Goal: Information Seeking & Learning: Learn about a topic

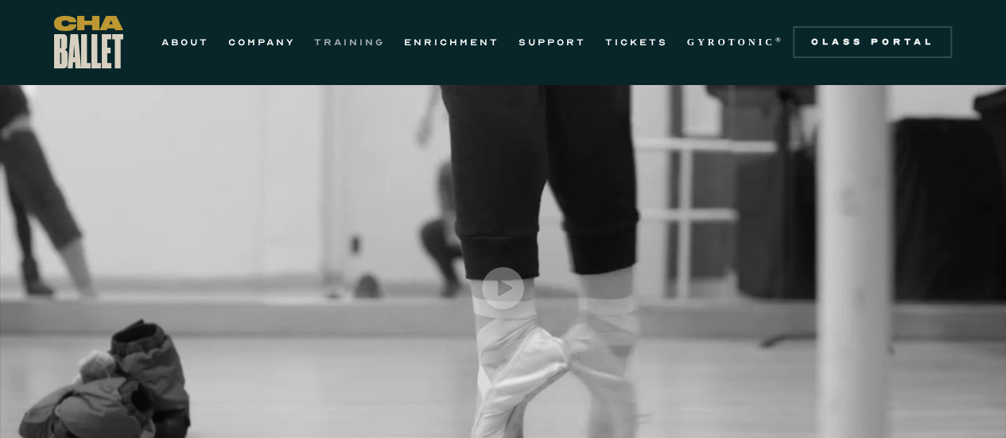
click at [358, 49] on link "TRAINING" at bounding box center [349, 42] width 71 height 19
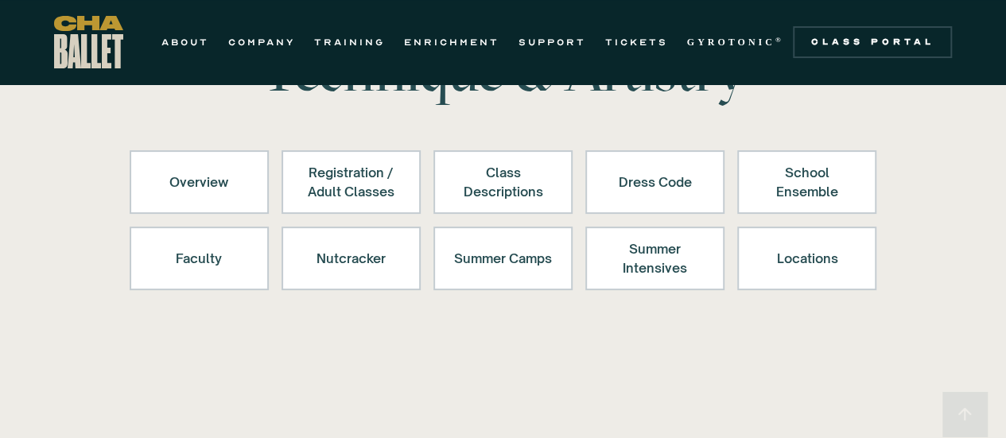
scroll to position [138, 0]
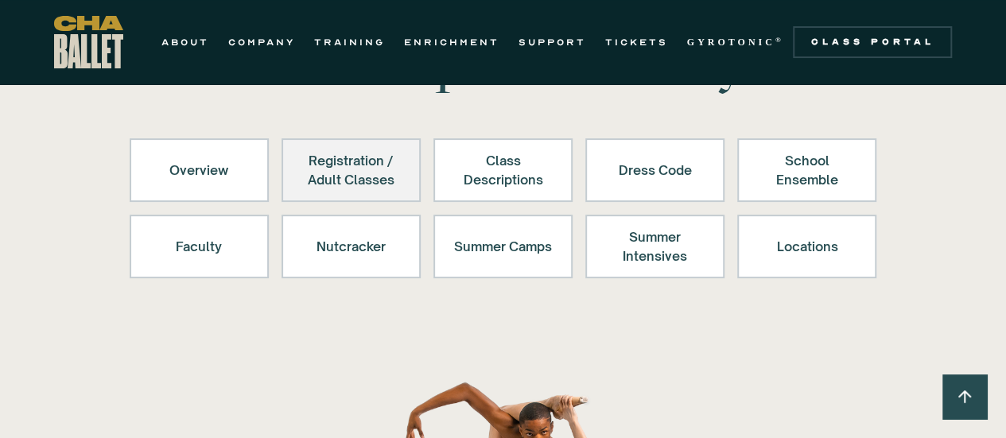
click at [310, 182] on div "Registration / Adult Classes" at bounding box center [351, 170] width 98 height 38
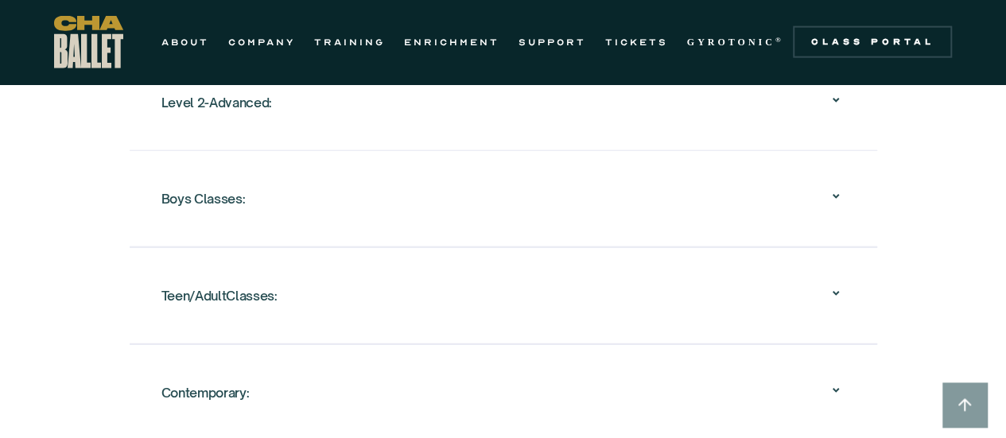
scroll to position [1930, 0]
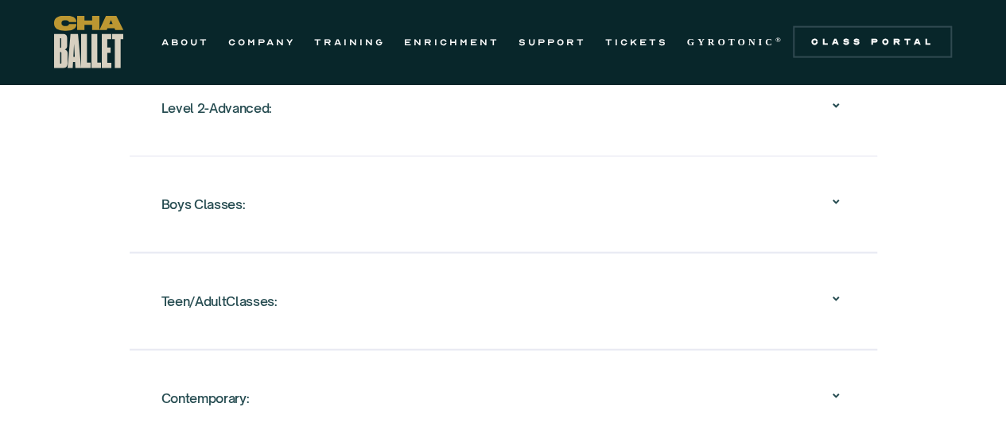
click at [555, 293] on div "Teen/AdultClasses:" at bounding box center [504, 301] width 684 height 51
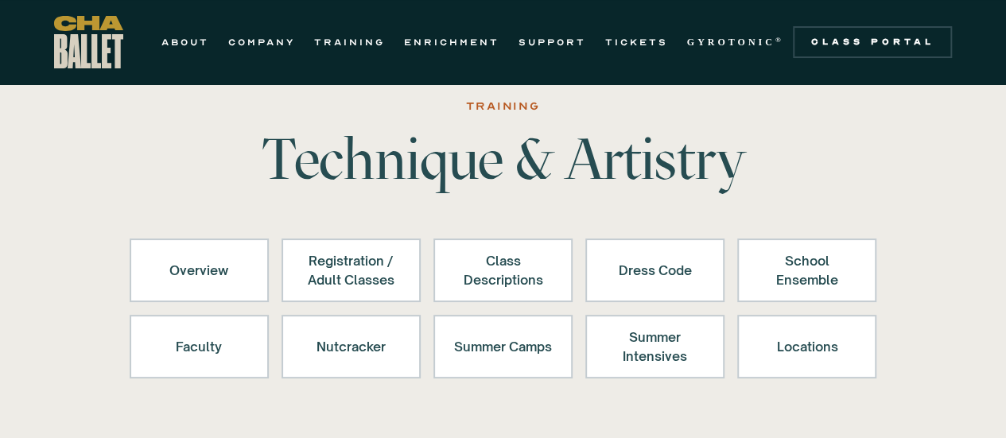
scroll to position [0, 0]
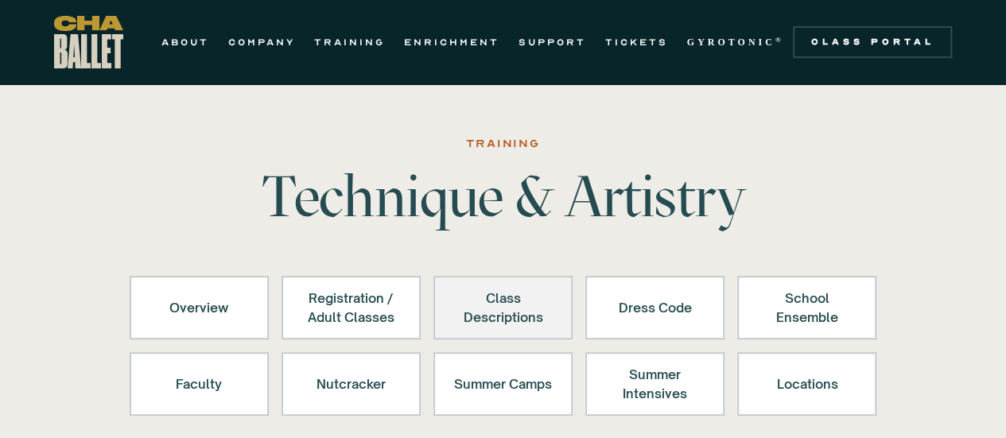
click at [506, 303] on div "Class Descriptions" at bounding box center [503, 308] width 98 height 38
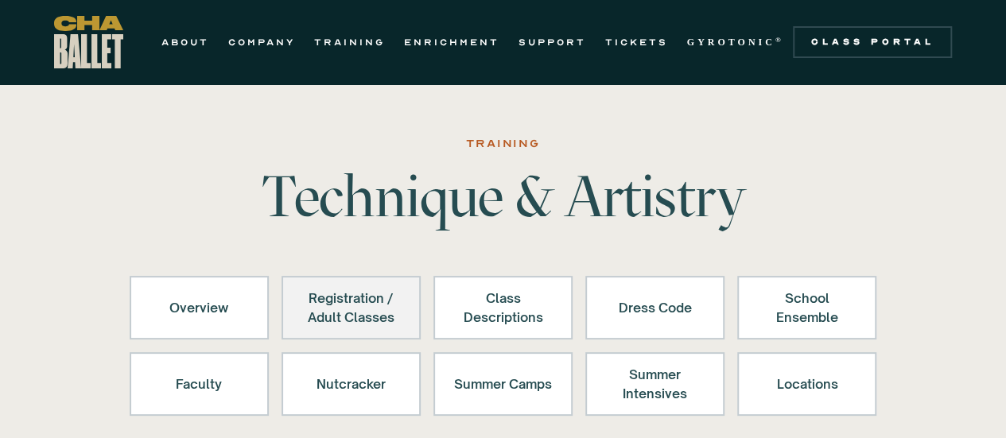
click at [367, 290] on div "Registration / Adult Classes" at bounding box center [351, 308] width 98 height 38
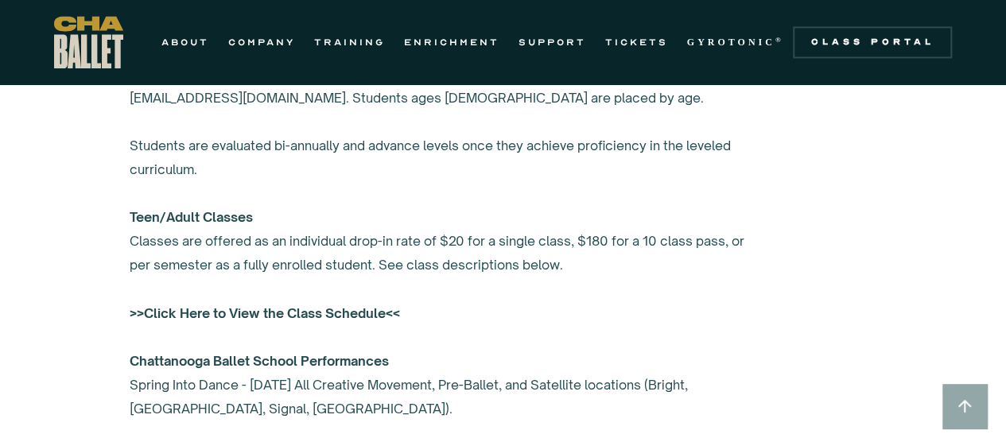
scroll to position [1213, 0]
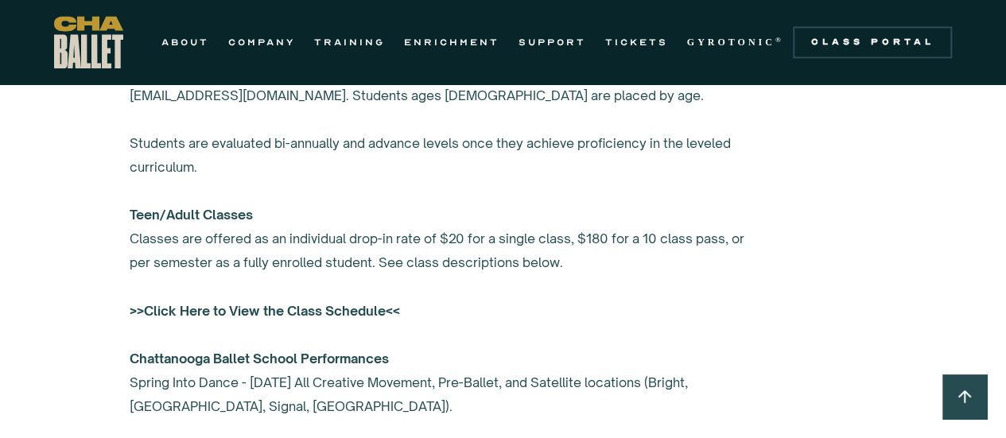
click at [259, 305] on strong ">>Click Here to View the Class Schedule<<" at bounding box center [265, 310] width 271 height 16
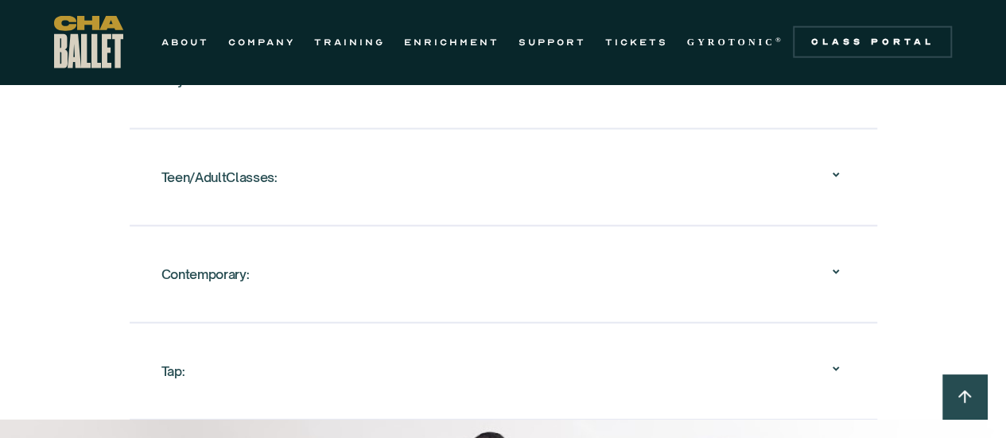
scroll to position [2063, 0]
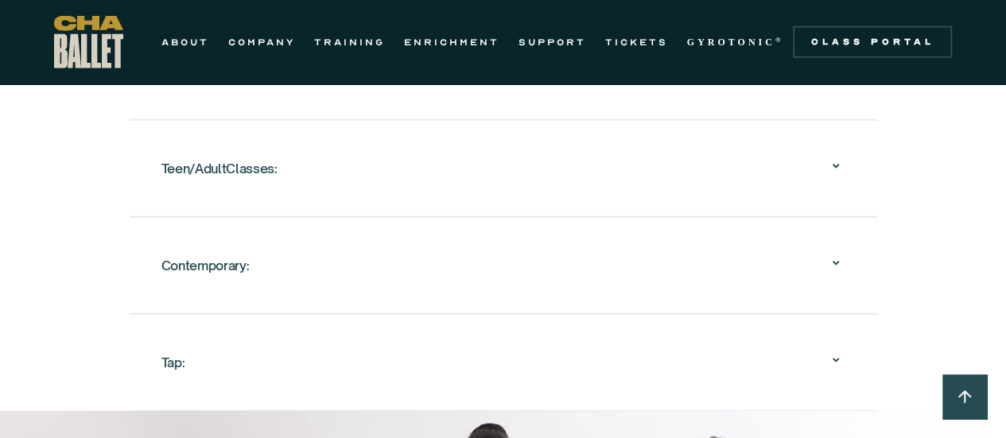
click at [411, 176] on div "Teen/AdultClasses:" at bounding box center [504, 168] width 684 height 51
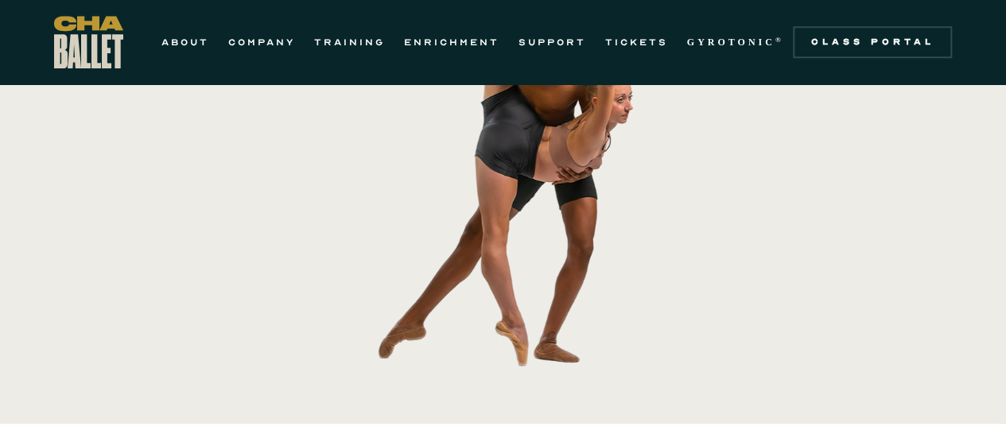
scroll to position [0, 0]
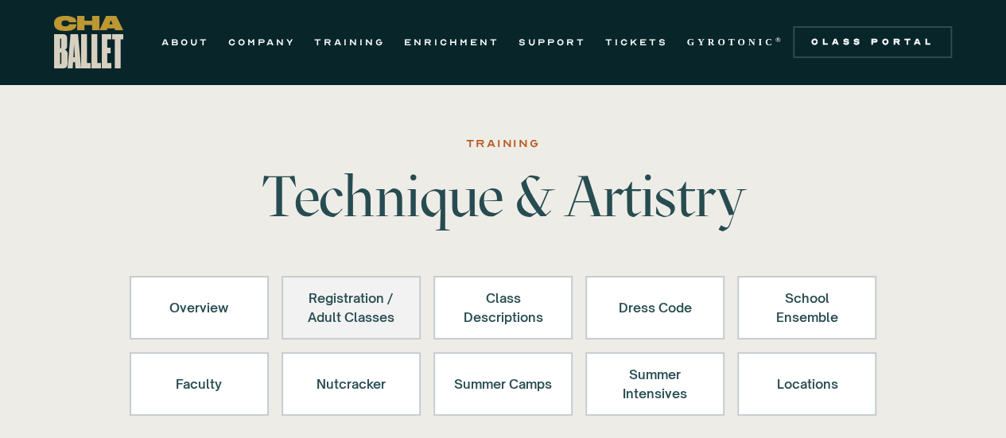
click at [353, 298] on div "Registration / Adult Classes" at bounding box center [351, 308] width 98 height 38
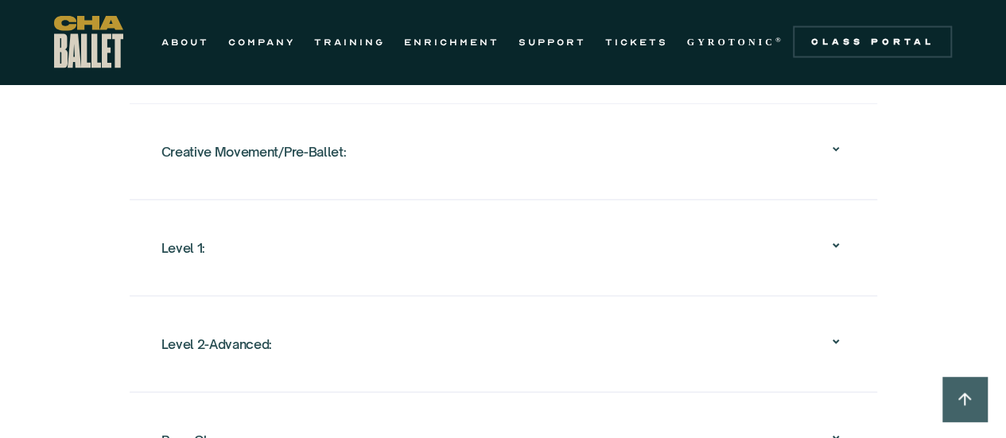
scroll to position [1695, 0]
click at [274, 236] on div "Level 1:" at bounding box center [504, 247] width 684 height 51
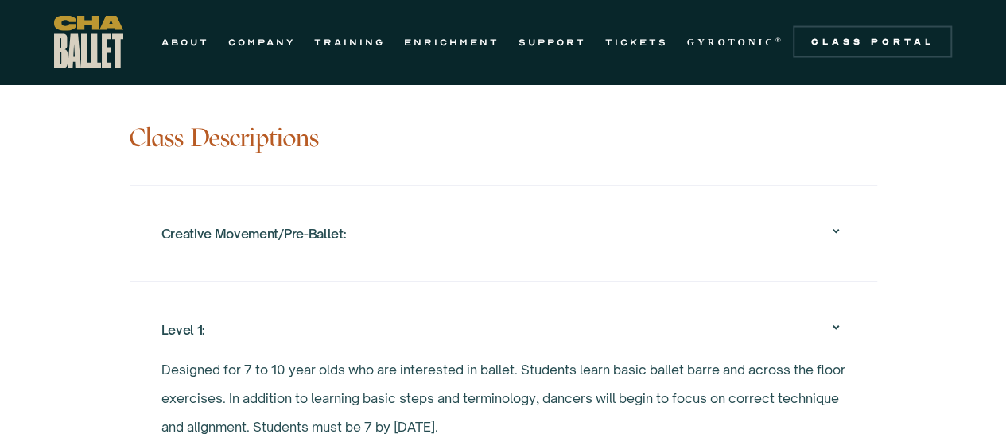
scroll to position [1598, 0]
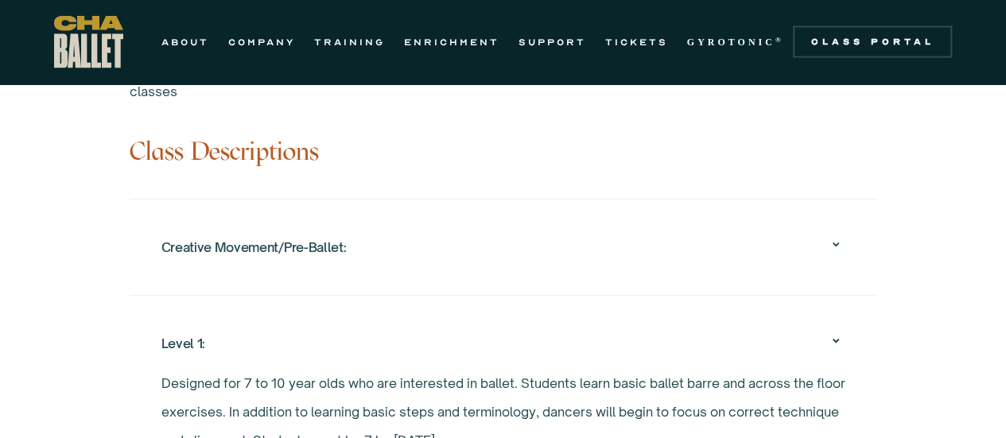
click at [274, 236] on div "Creative Movement/Pre-Ballet:" at bounding box center [254, 247] width 185 height 29
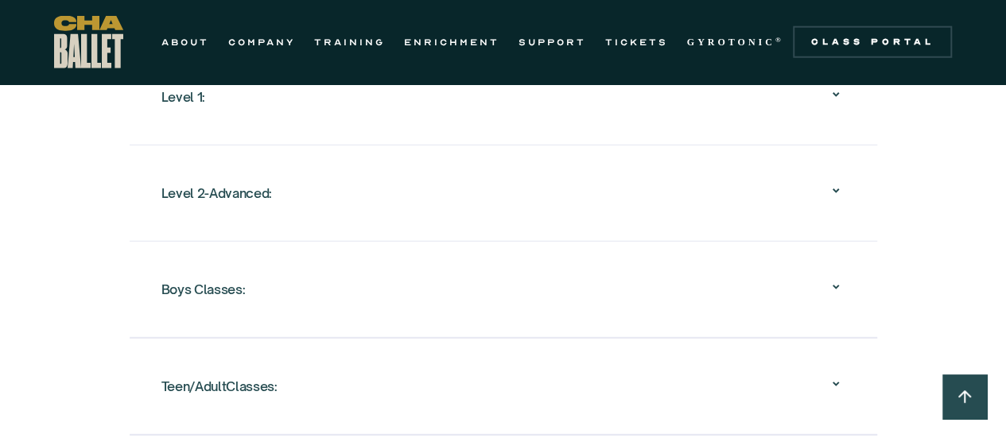
scroll to position [2139, 0]
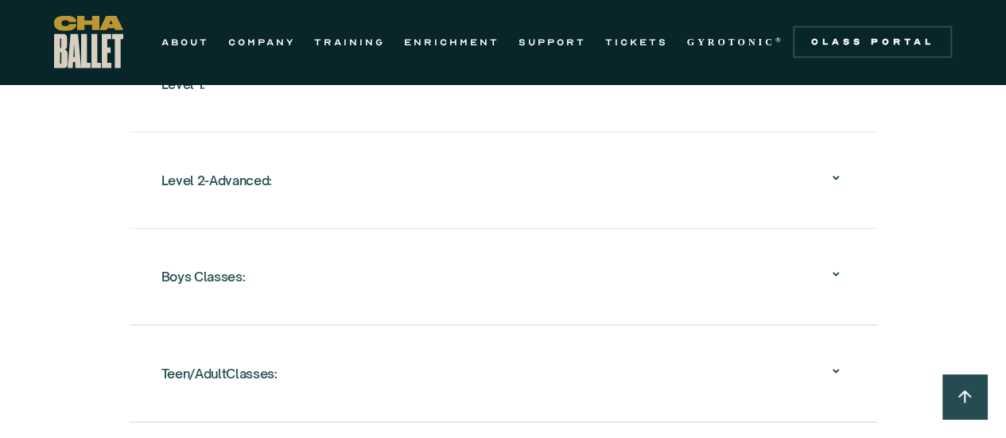
click at [288, 109] on div "Level 1: Designed for 7 to 10 year olds who are interested in ballet. Students …" at bounding box center [504, 84] width 748 height 96
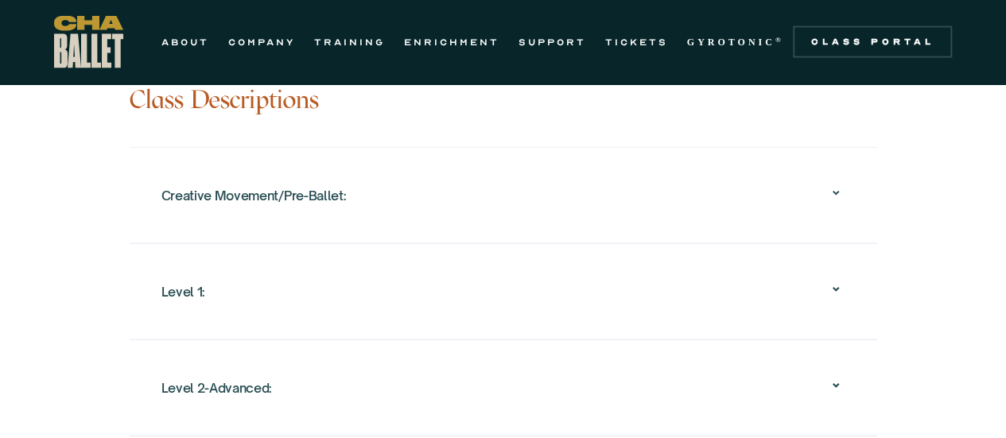
scroll to position [1638, 0]
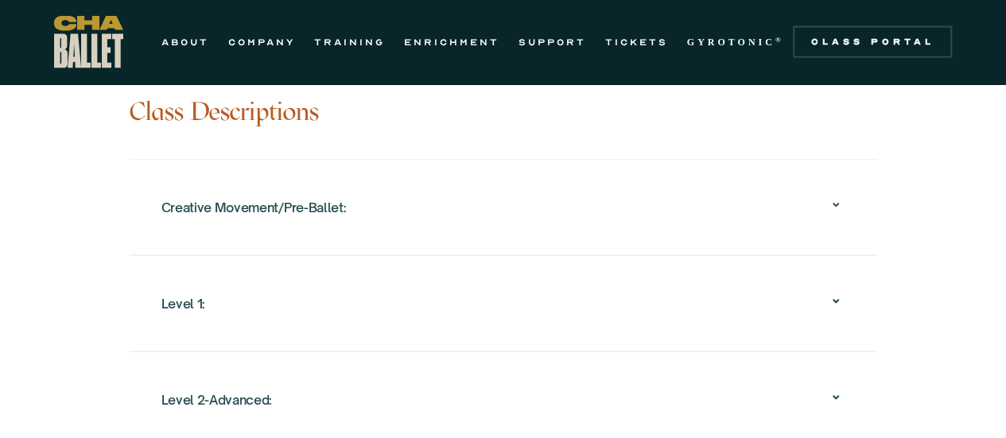
click at [179, 306] on div "Level 1:" at bounding box center [184, 304] width 44 height 29
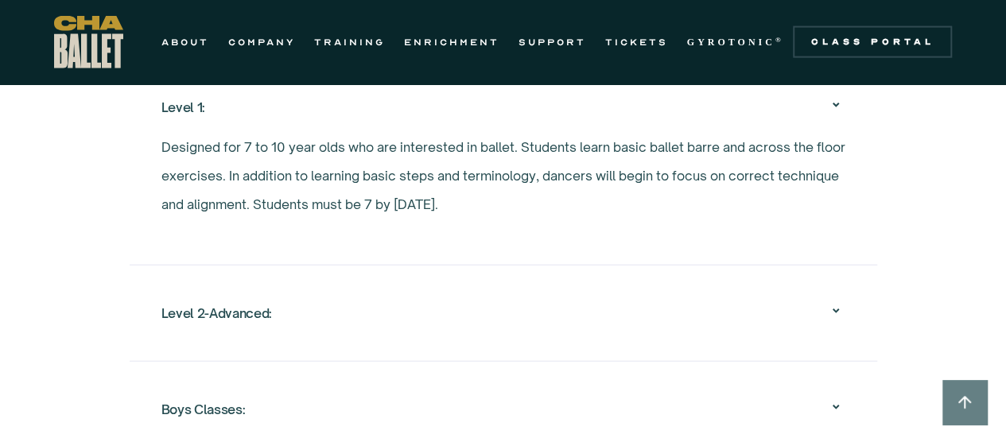
scroll to position [1839, 0]
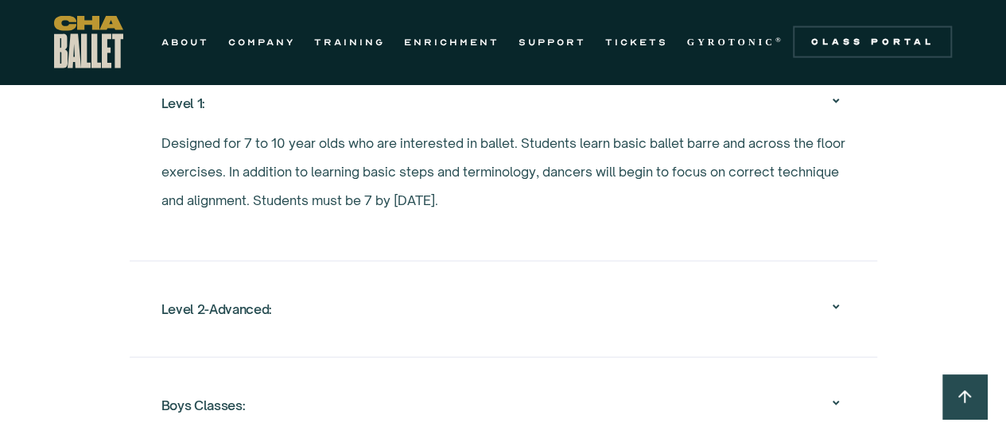
click at [254, 295] on div "Level 2-Advanced:" at bounding box center [217, 309] width 111 height 29
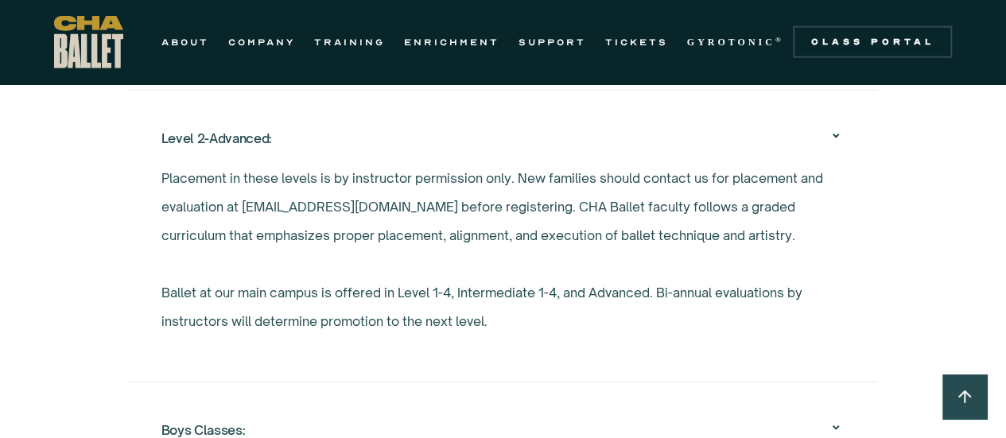
scroll to position [1901, 0]
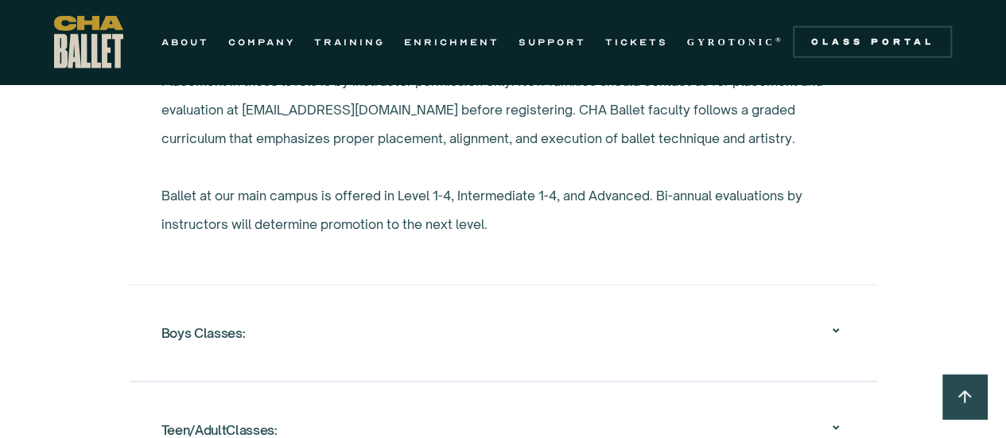
click at [151, 326] on div "Boys Classes: Boys 1 This class is tailored to boys in ballet Levels 1-4. Stude…" at bounding box center [504, 333] width 748 height 97
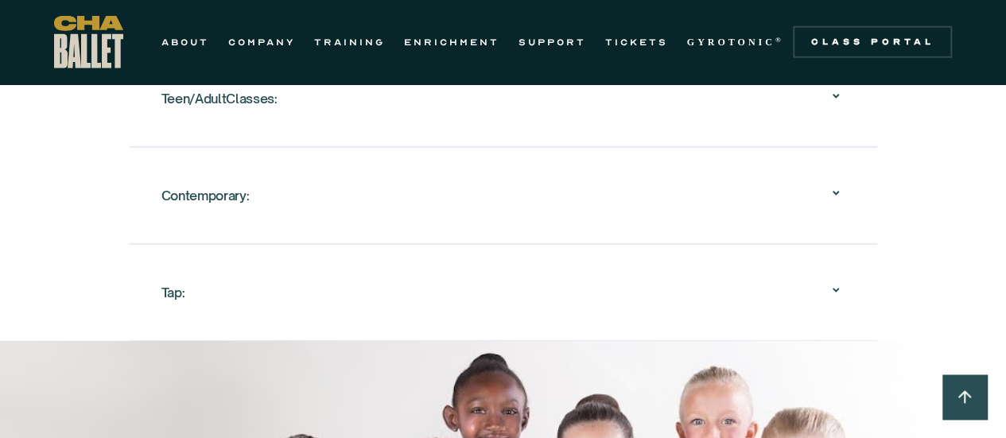
scroll to position [2037, 0]
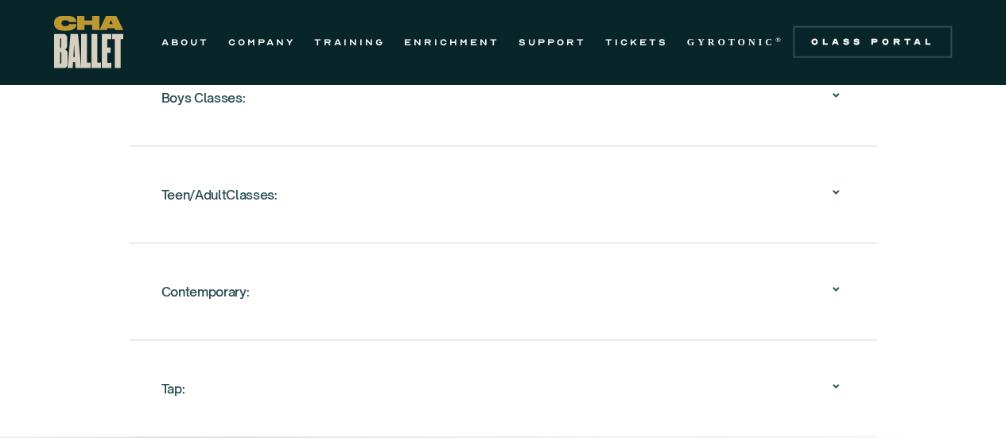
click at [261, 177] on div "Teen/AdultClasses:" at bounding box center [504, 194] width 684 height 51
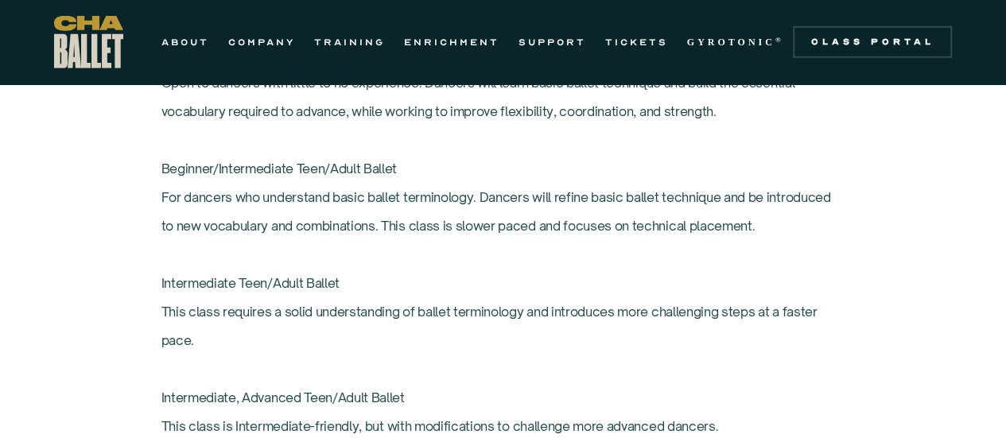
scroll to position [2267, 0]
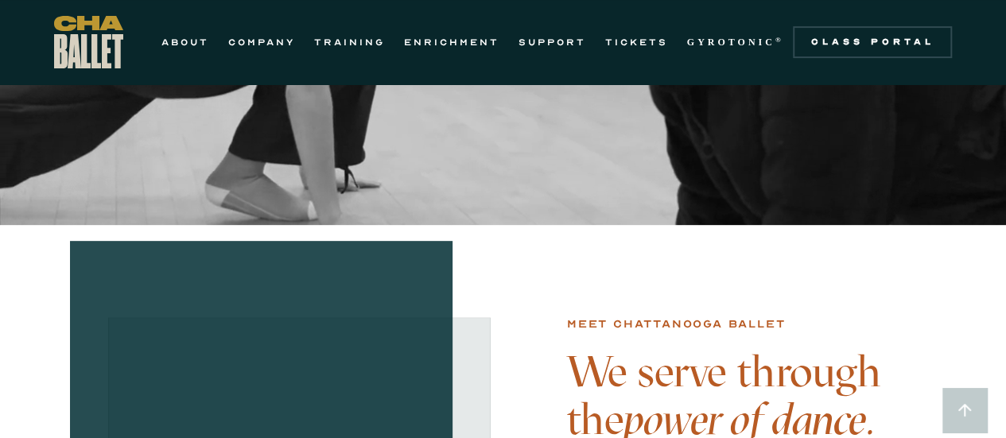
scroll to position [291, 0]
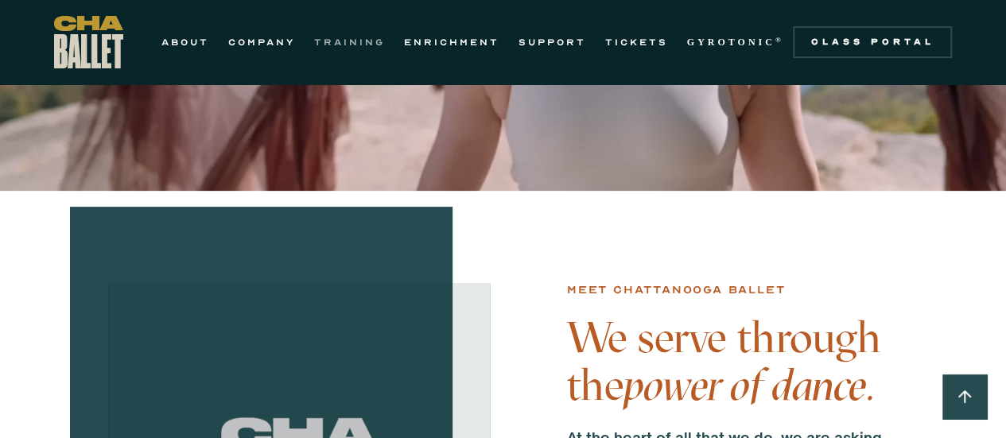
click at [337, 41] on link "TRAINING" at bounding box center [349, 42] width 71 height 19
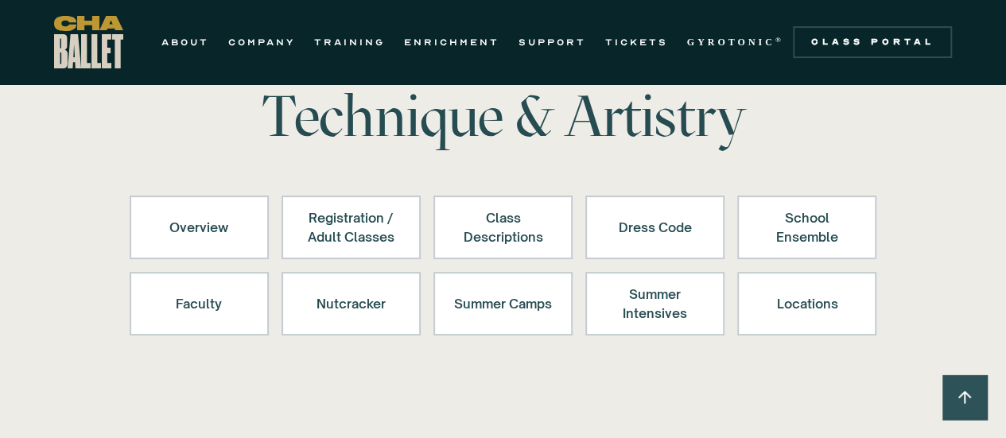
scroll to position [81, 0]
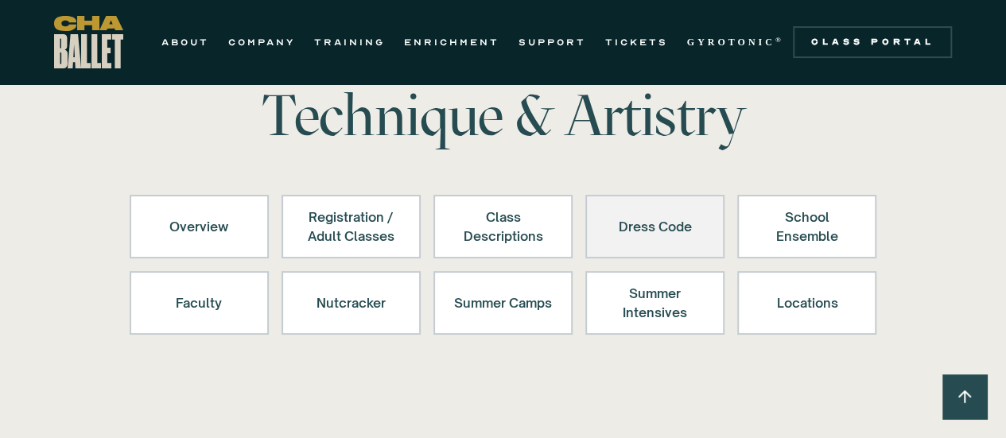
click at [654, 200] on link "Dress Code" at bounding box center [655, 227] width 139 height 64
click at [649, 225] on div "Dress Code" at bounding box center [655, 227] width 98 height 38
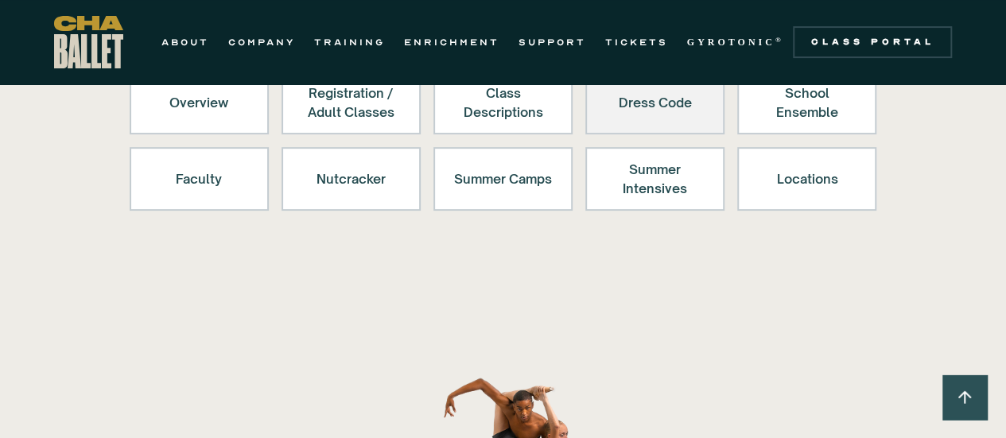
scroll to position [110, 0]
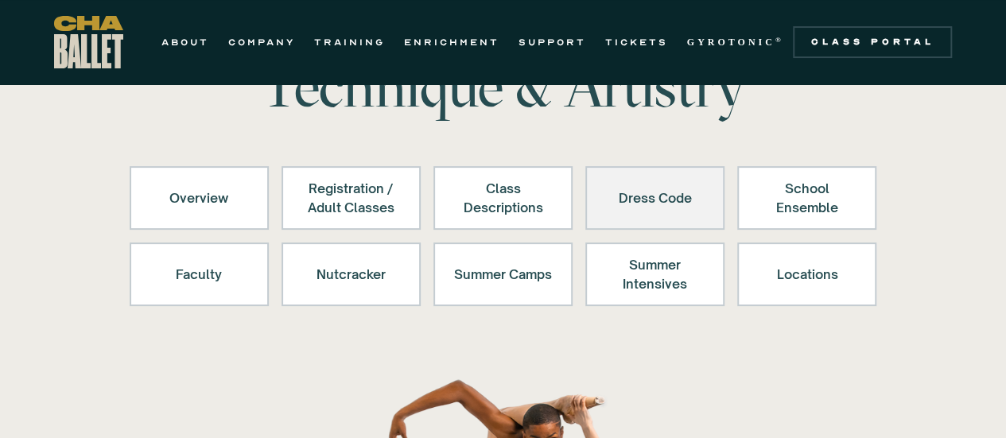
click at [651, 201] on div "Dress Code" at bounding box center [655, 198] width 98 height 38
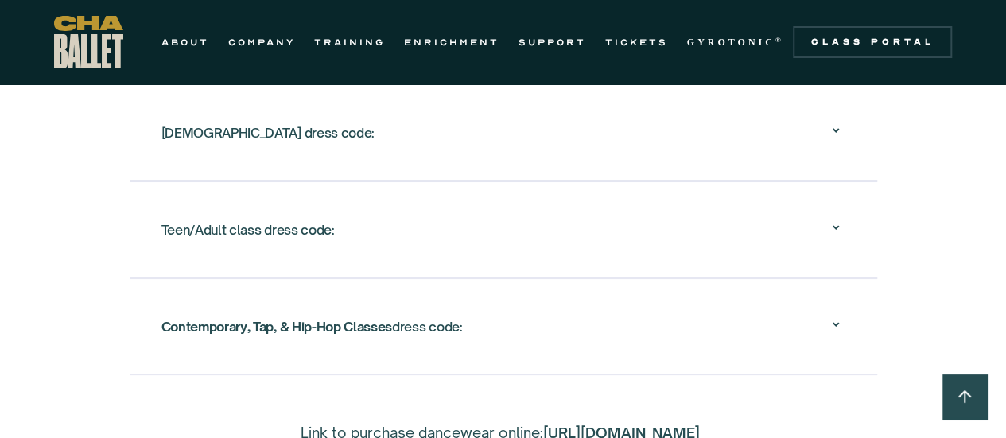
scroll to position [2983, 0]
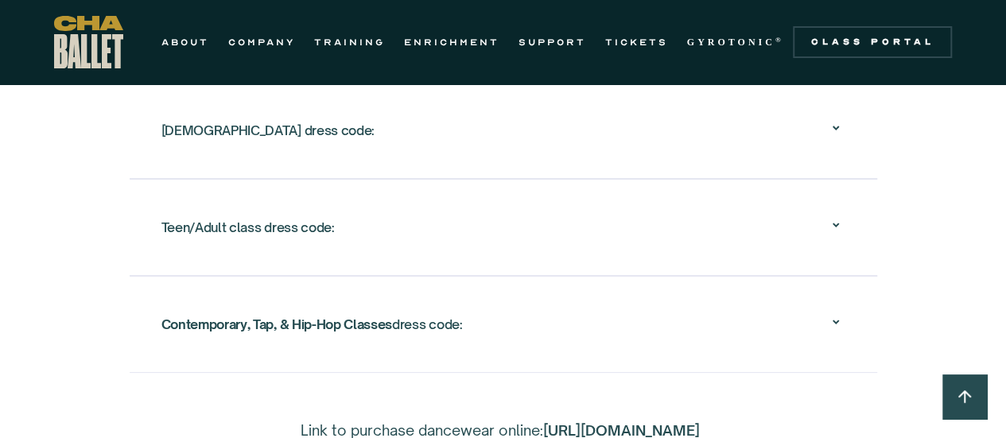
click at [726, 239] on div "Teen/Adult class dress code:" at bounding box center [504, 227] width 684 height 51
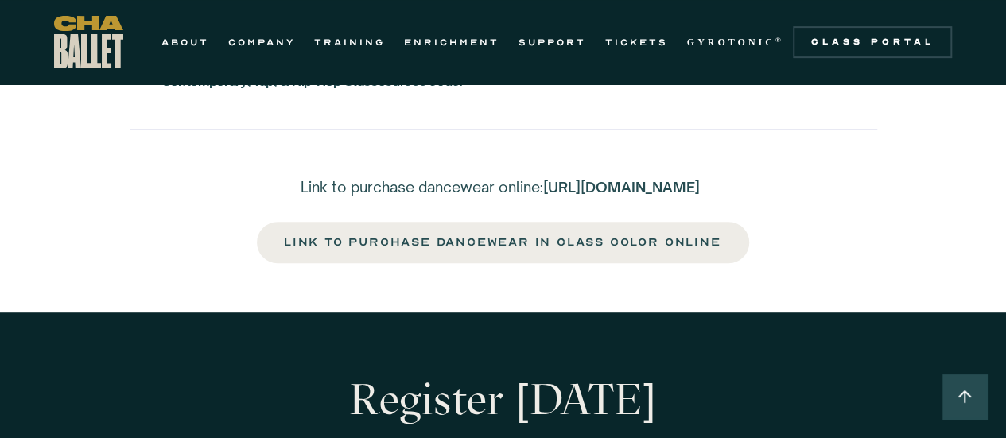
scroll to position [3343, 0]
